Goal: Find contact information: Find contact information

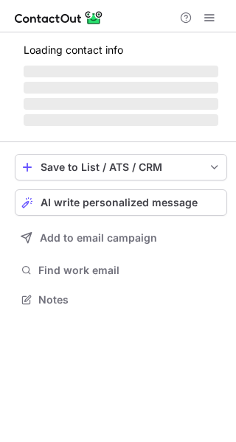
scroll to position [7, 7]
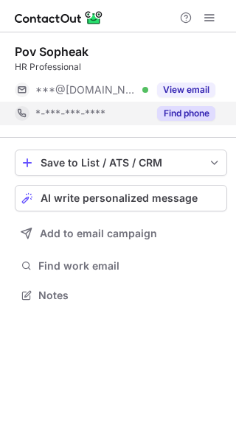
click at [188, 113] on button "Find phone" at bounding box center [186, 113] width 58 height 15
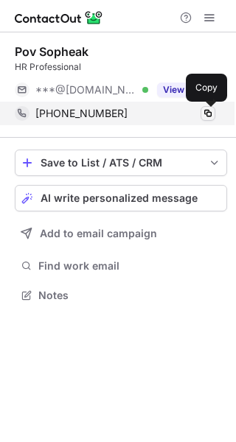
click at [203, 111] on span at bounding box center [208, 114] width 12 height 12
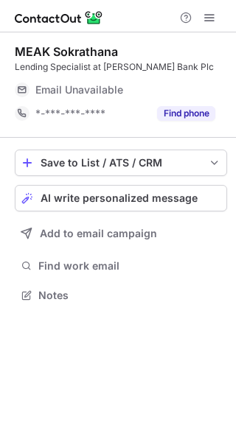
scroll to position [284, 236]
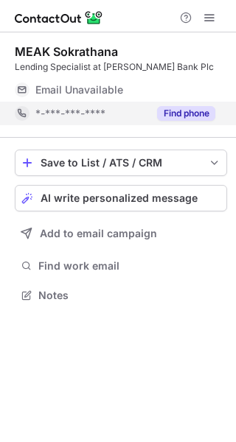
click at [174, 112] on button "Find phone" at bounding box center [186, 113] width 58 height 15
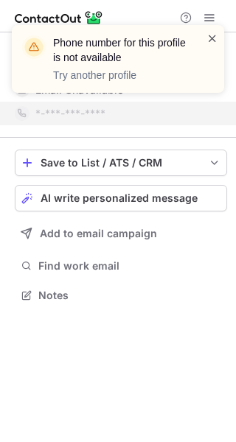
click at [212, 42] on span at bounding box center [212, 38] width 12 height 15
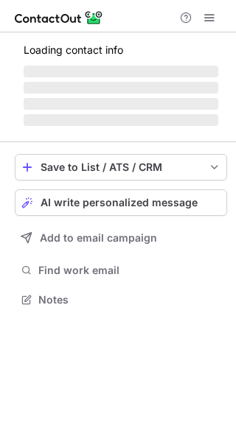
scroll to position [284, 236]
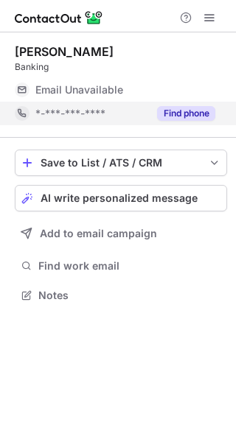
click at [185, 111] on button "Find phone" at bounding box center [186, 113] width 58 height 15
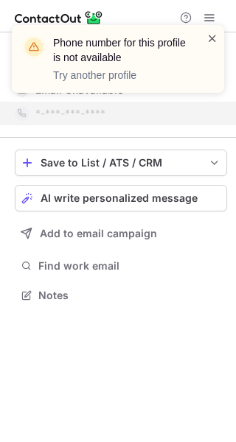
click at [209, 37] on span at bounding box center [212, 38] width 12 height 15
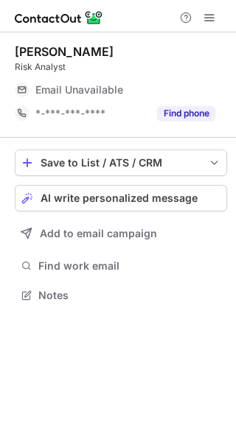
scroll to position [7, 7]
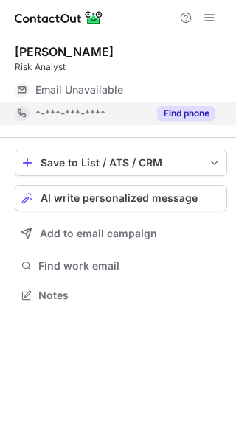
click at [178, 117] on button "Find phone" at bounding box center [186, 113] width 58 height 15
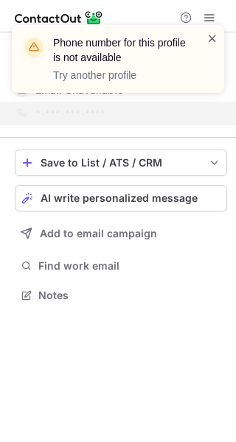
click at [213, 40] on span at bounding box center [212, 38] width 12 height 15
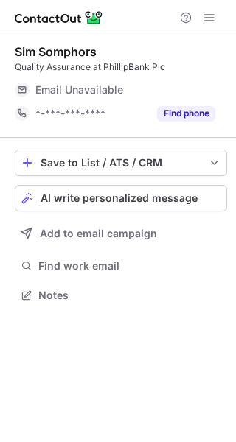
scroll to position [7, 7]
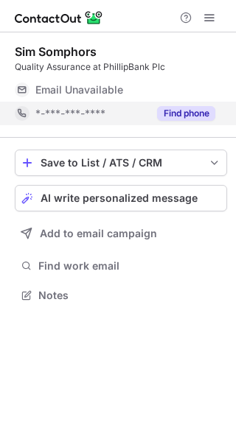
click at [183, 111] on button "Find phone" at bounding box center [186, 113] width 58 height 15
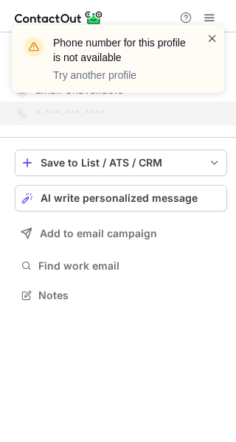
click at [212, 44] on span at bounding box center [212, 38] width 12 height 15
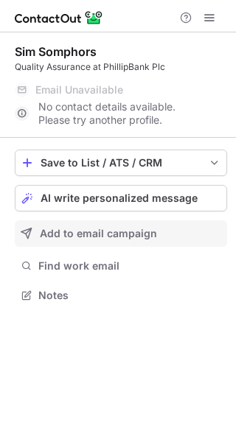
click at [101, 239] on span "Add to email campaign" at bounding box center [98, 234] width 117 height 12
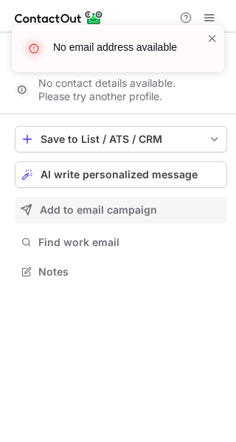
scroll to position [261, 236]
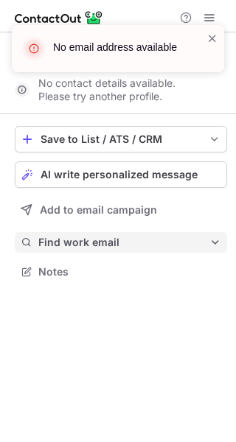
click at [101, 250] on button "Find work email" at bounding box center [121, 242] width 212 height 21
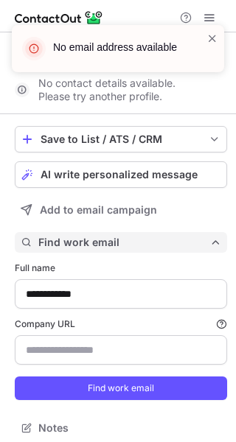
scroll to position [417, 225]
type input "**********"
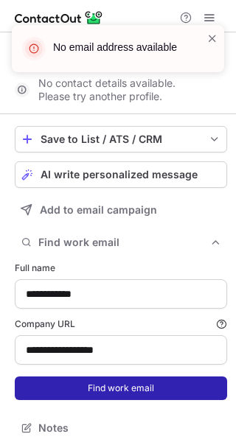
click at [128, 394] on button "Find work email" at bounding box center [121, 389] width 212 height 24
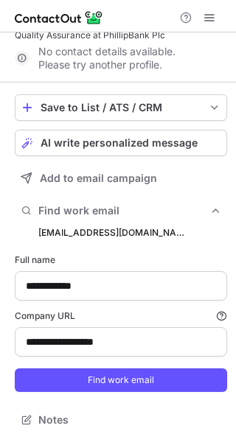
scroll to position [0, 0]
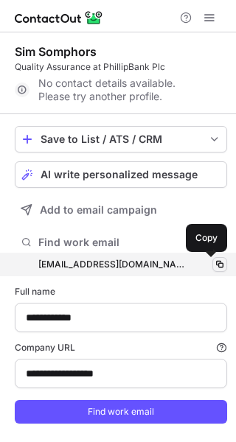
click at [214, 265] on span at bounding box center [220, 265] width 12 height 12
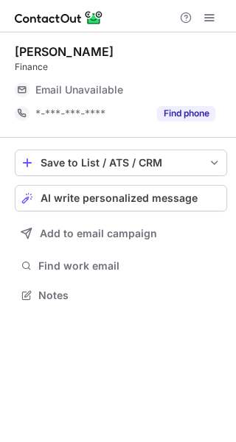
scroll to position [7, 7]
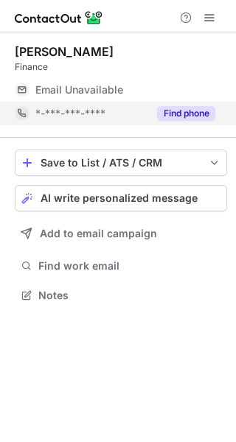
click at [178, 119] on button "Find phone" at bounding box center [186, 113] width 58 height 15
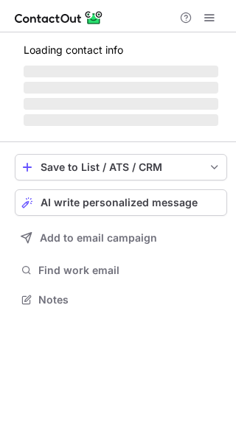
scroll to position [284, 236]
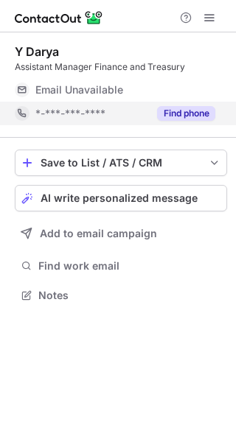
click at [172, 114] on button "Find phone" at bounding box center [186, 113] width 58 height 15
